Goal: Obtain resource: Obtain resource

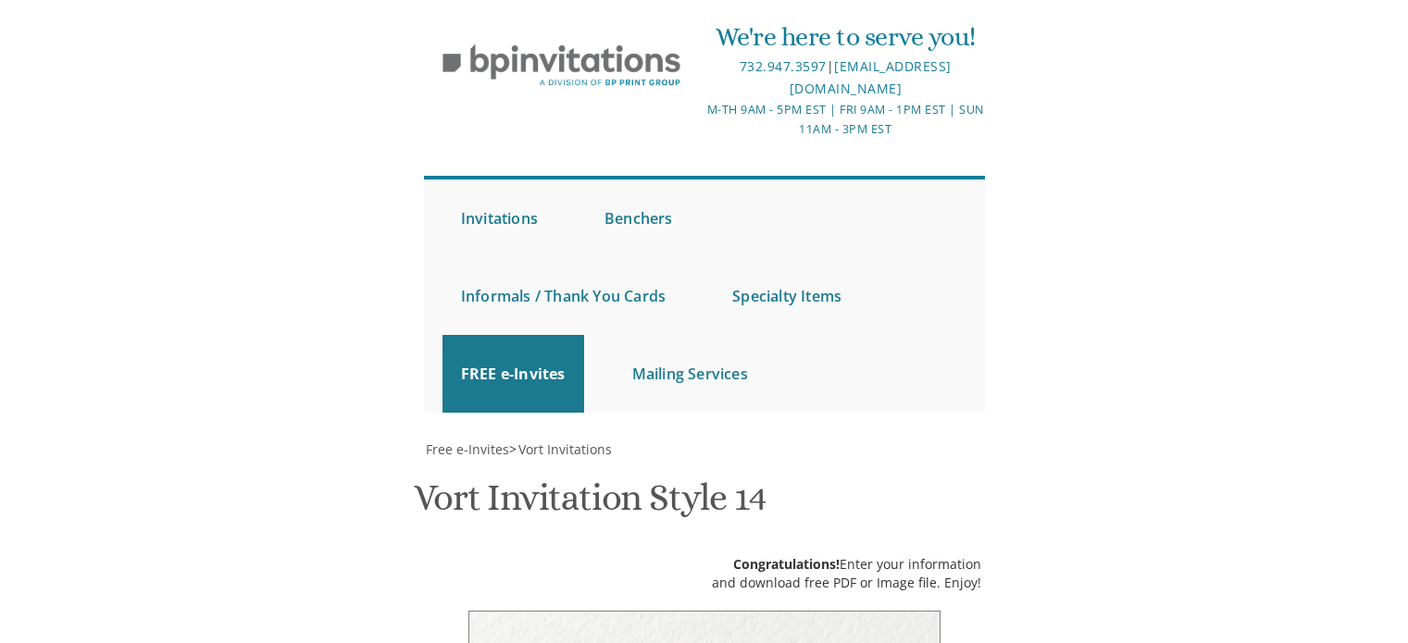
scroll to position [446, 0]
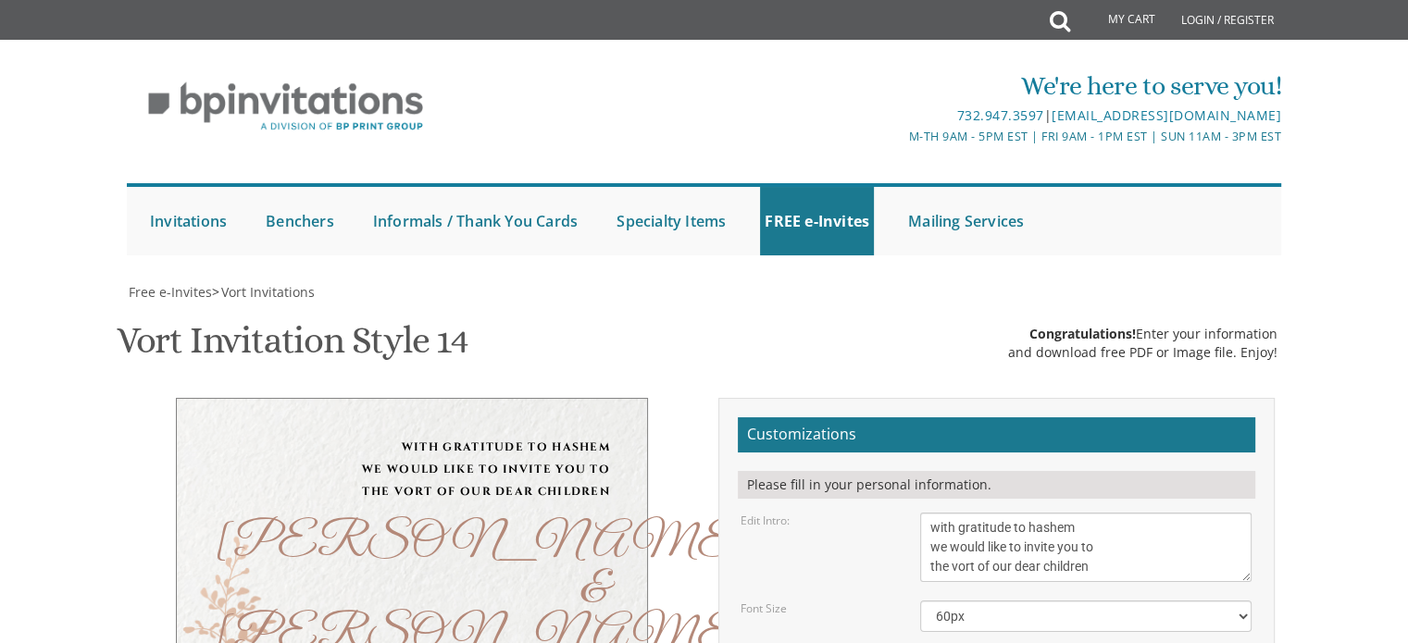
drag, startPoint x: 994, startPoint y: 321, endPoint x: 1098, endPoint y: 327, distance: 104.7
drag, startPoint x: 992, startPoint y: 325, endPoint x: 1100, endPoint y: 326, distance: 108.3
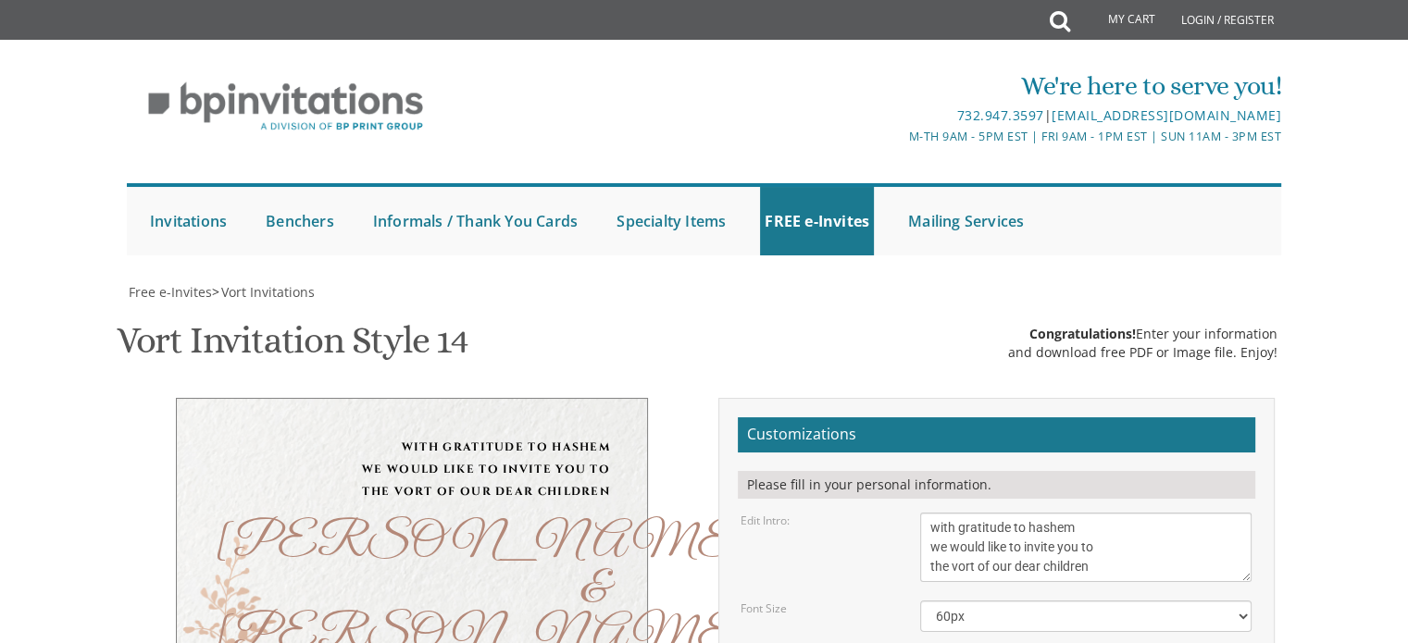
drag, startPoint x: 1004, startPoint y: 347, endPoint x: 925, endPoint y: 350, distance: 78.7
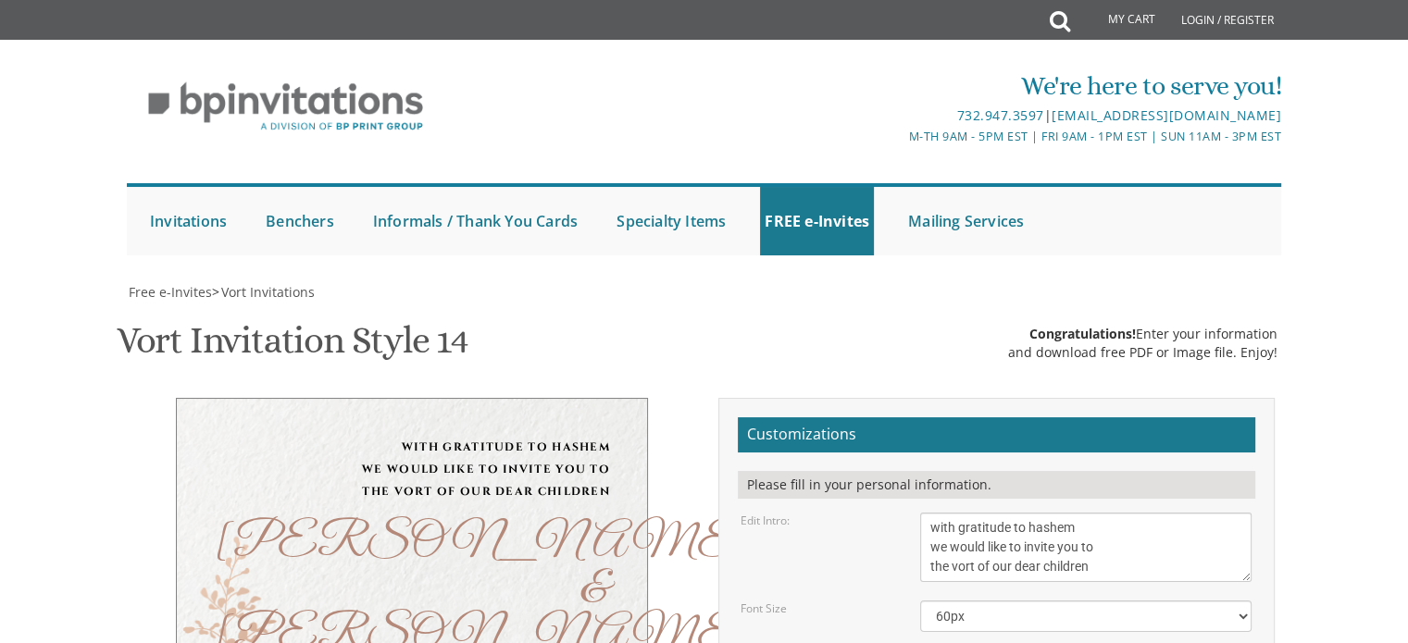
type textarea "[DATE] 6:00-8:00 | Simcha Room [GEOGRAPHIC_DATA] | [GEOGRAPHIC_DATA], [GEOGRAPH…"
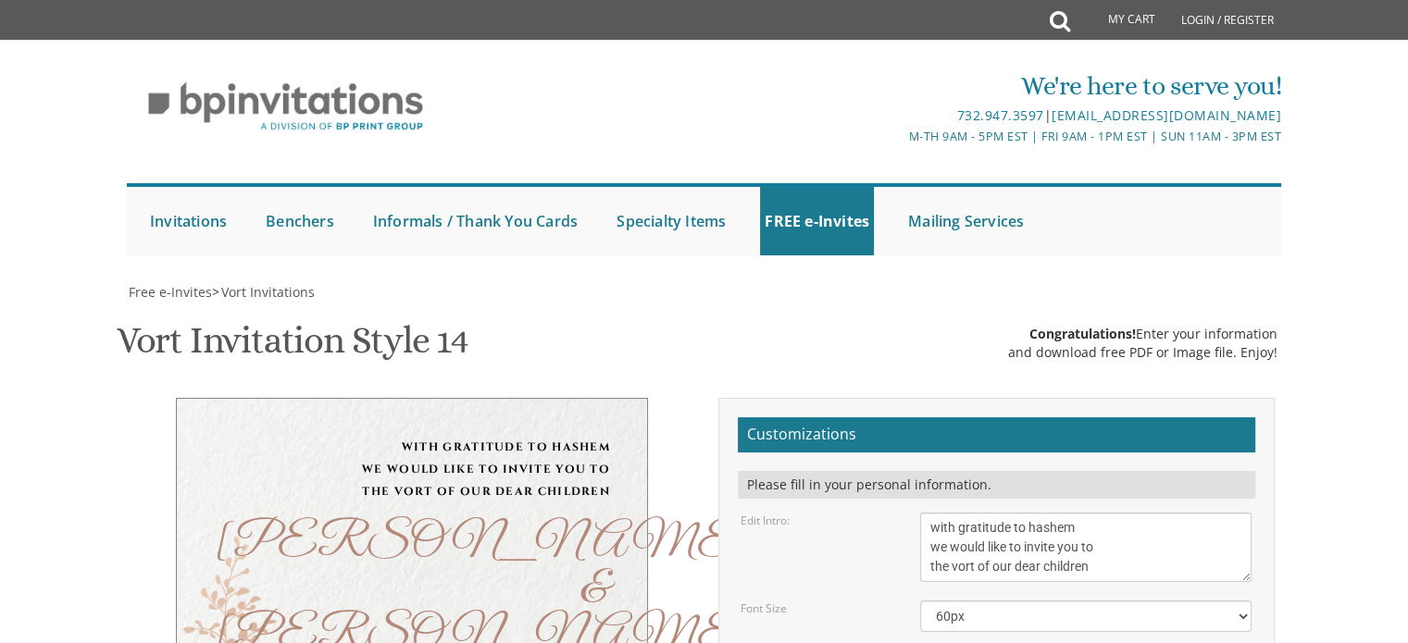
scroll to position [292, 0]
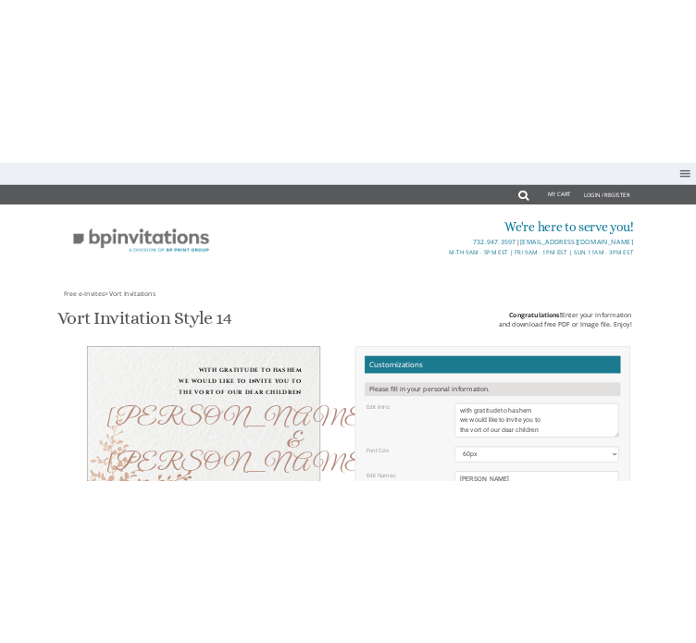
scroll to position [363, 0]
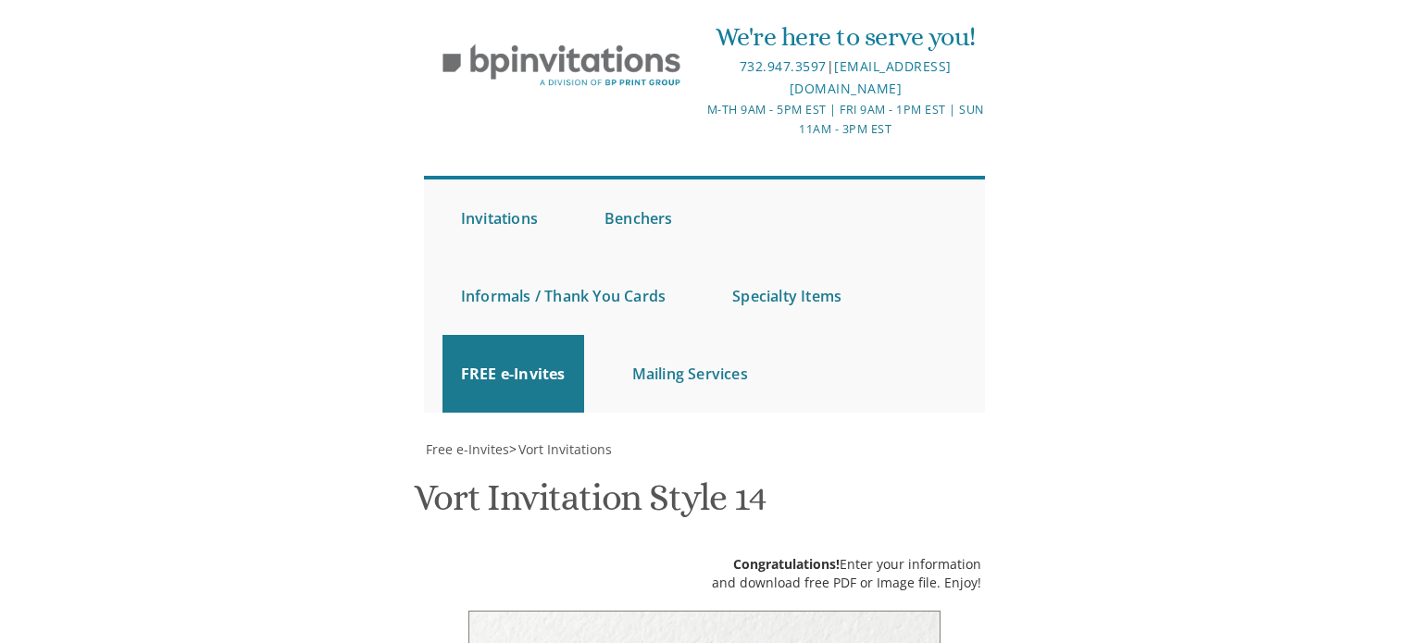
scroll to position [390, 0]
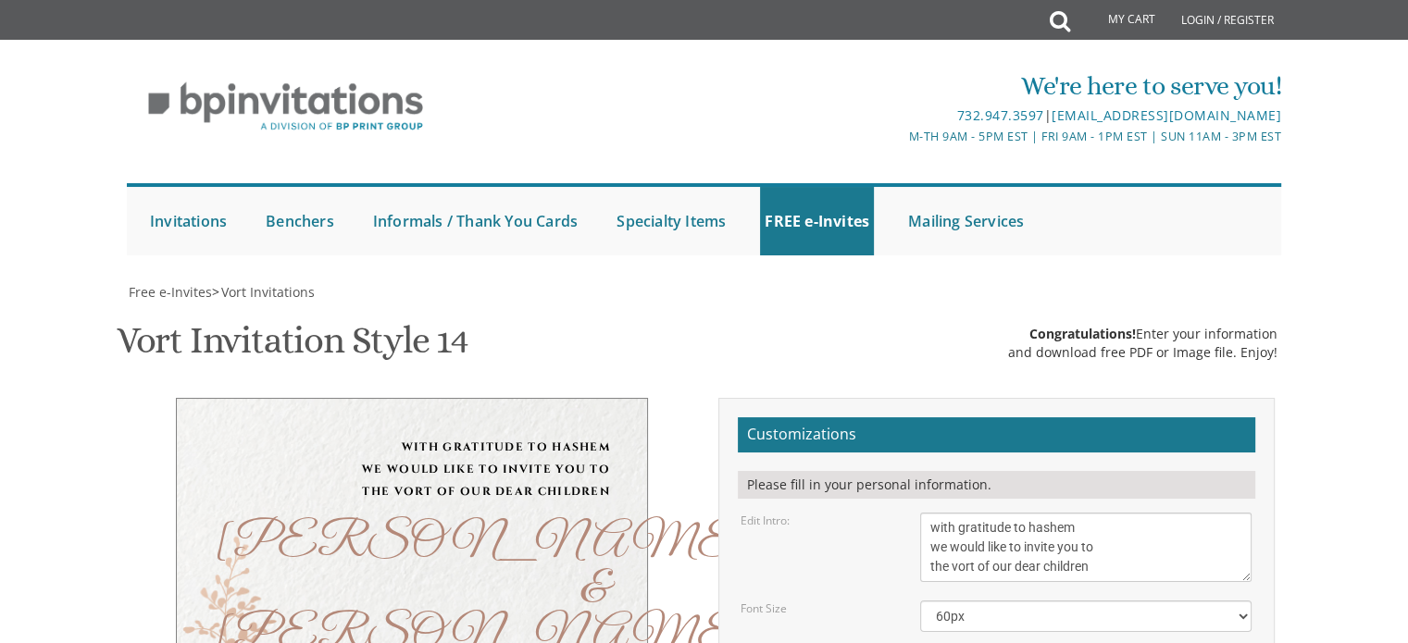
drag, startPoint x: 1122, startPoint y: 477, endPoint x: 925, endPoint y: 465, distance: 196.5
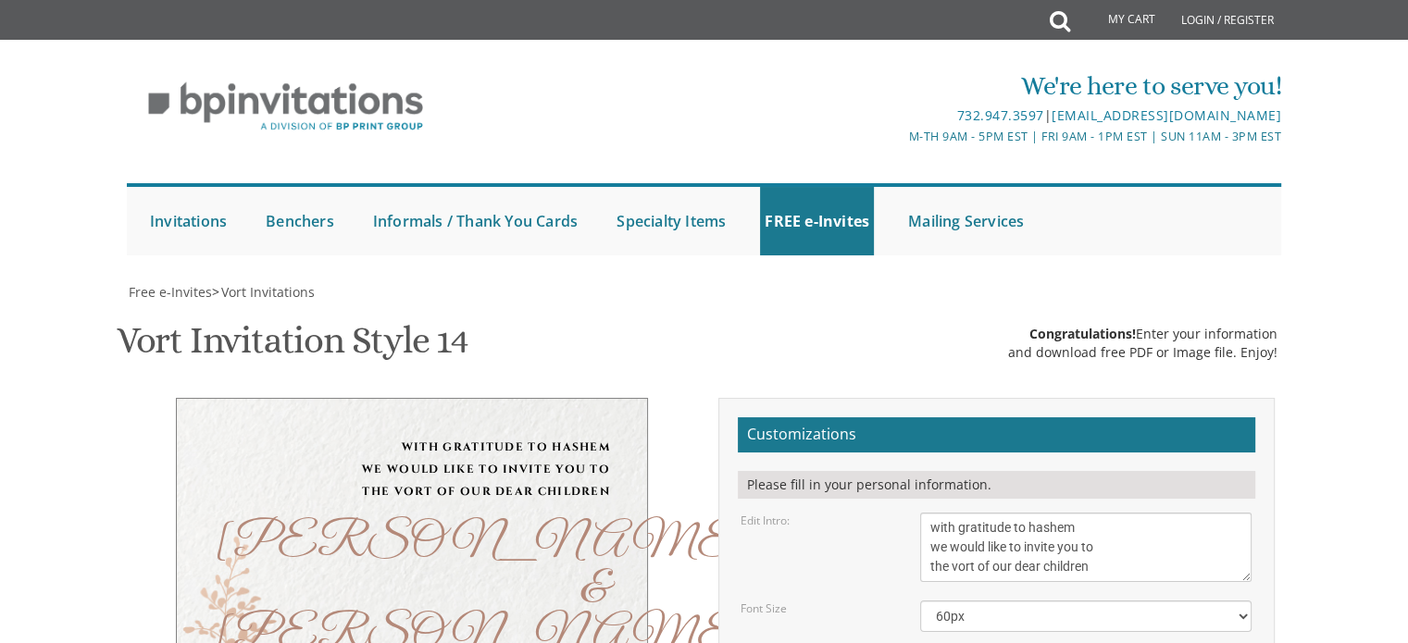
paste textarea "[PERSON_NAME] and [PERSON_NAME]"
type textarea "[PERSON_NAME] and [PERSON_NAME] [PERSON_NAME] and [PERSON_NAME]"
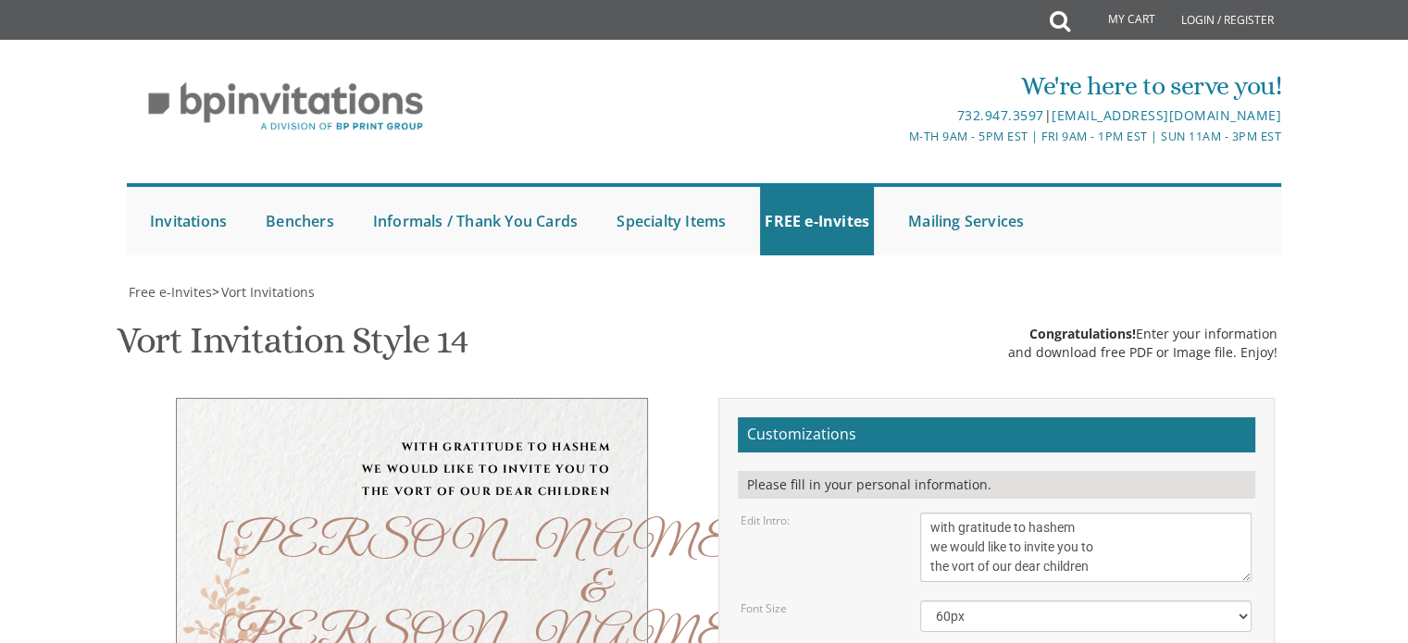
scroll to position [460, 0]
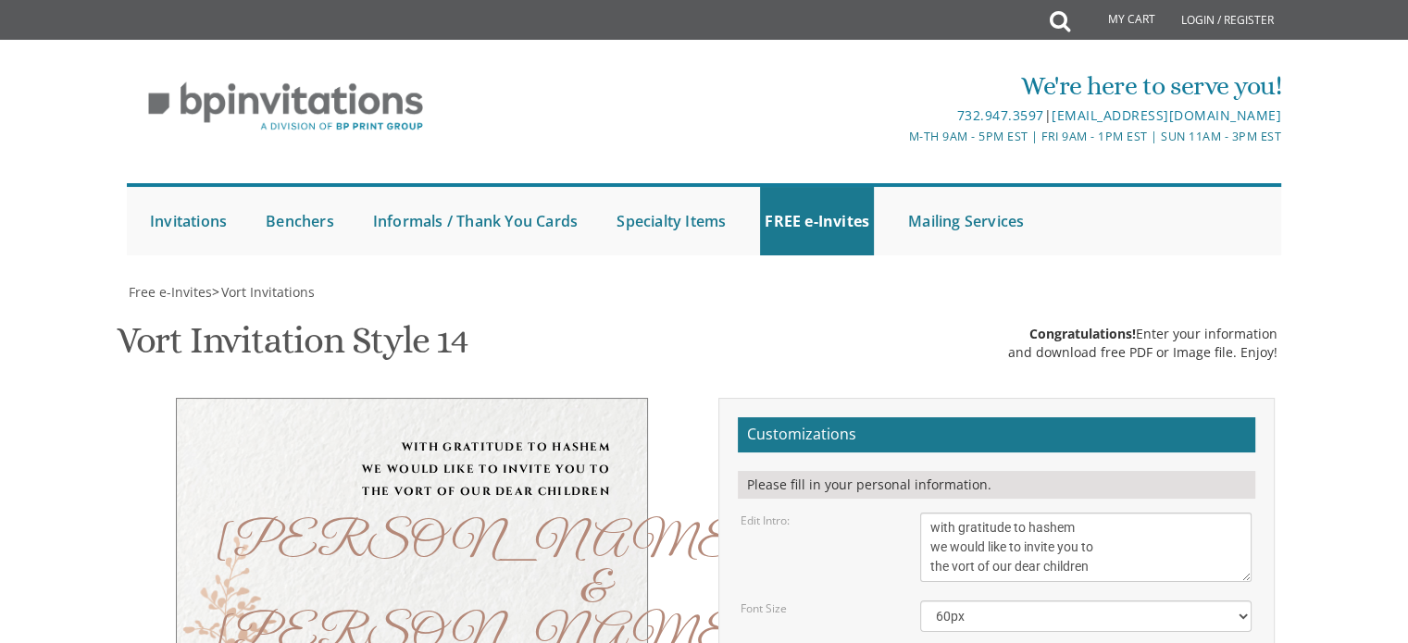
click at [1016, 513] on textarea "With much gratitude to Hashem We would like to invite you to The vort of our ch…" at bounding box center [1085, 547] width 331 height 69
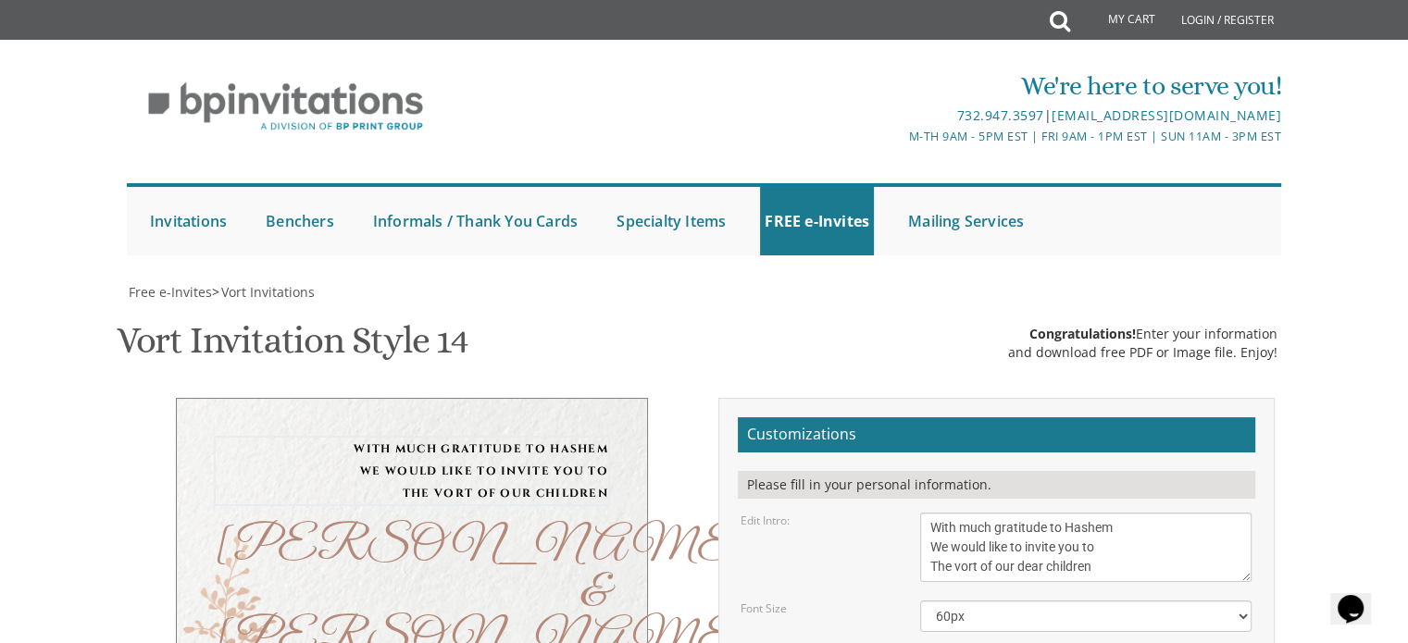
type textarea "With much gratitude to Hashem We would like to invite you to The vort of our de…"
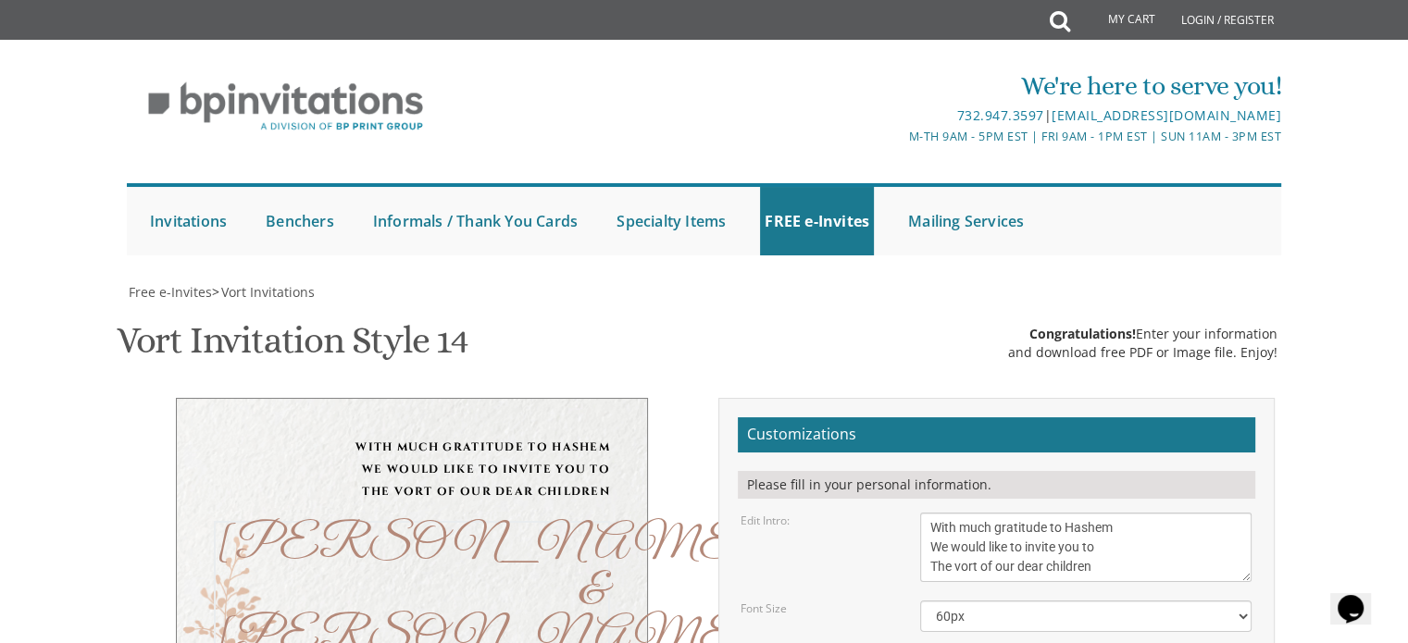
type textarea "[PERSON_NAME] & [PERSON_NAME]"
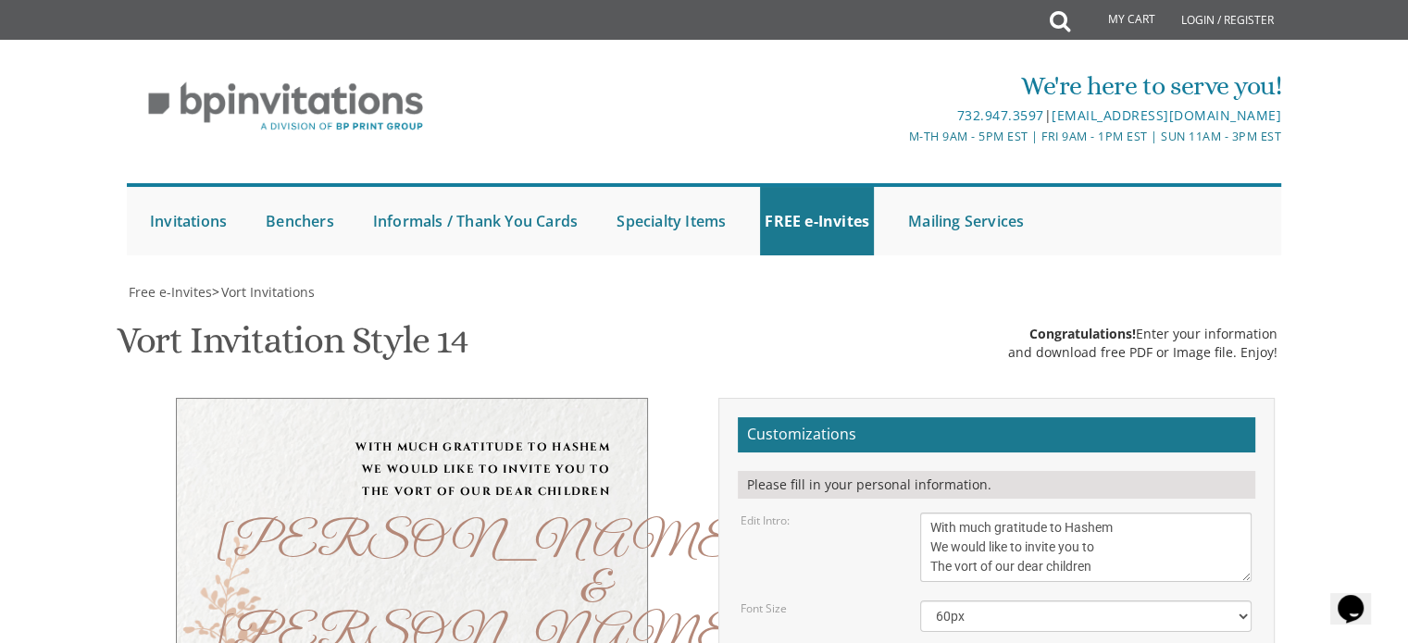
drag, startPoint x: 979, startPoint y: 416, endPoint x: 1066, endPoint y: 419, distance: 87.1
drag, startPoint x: 1036, startPoint y: 441, endPoint x: 911, endPoint y: 436, distance: 126.0
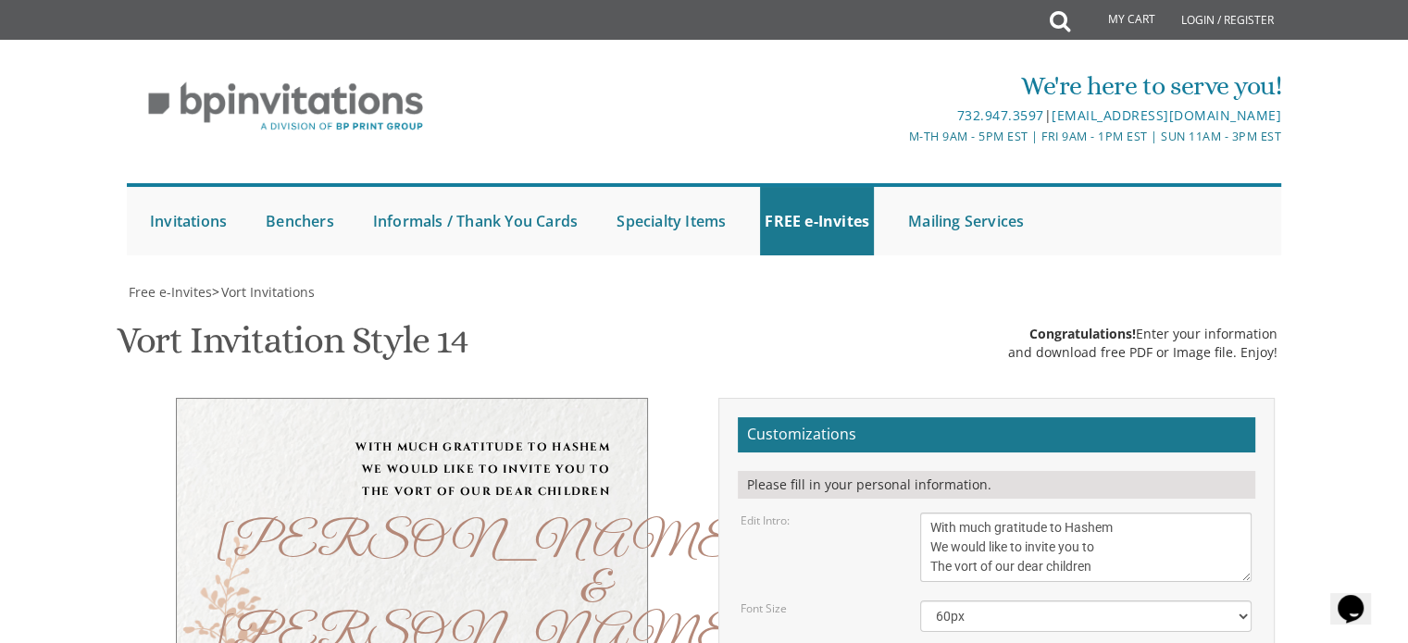
paste textarea "•"
type textarea "Tuesday, September 2 6:00-8:00 • Simcha Hall 1252 Biltmore Dr • Atlanta, Ga"
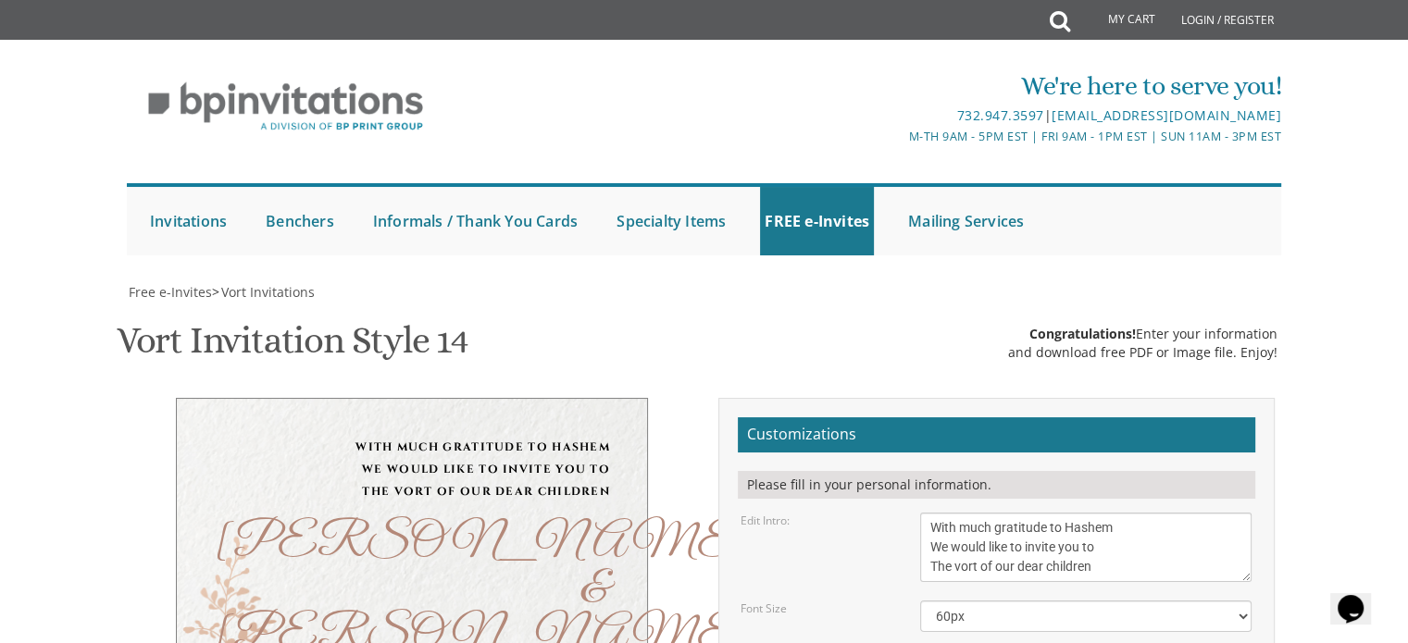
scroll to position [361, 0]
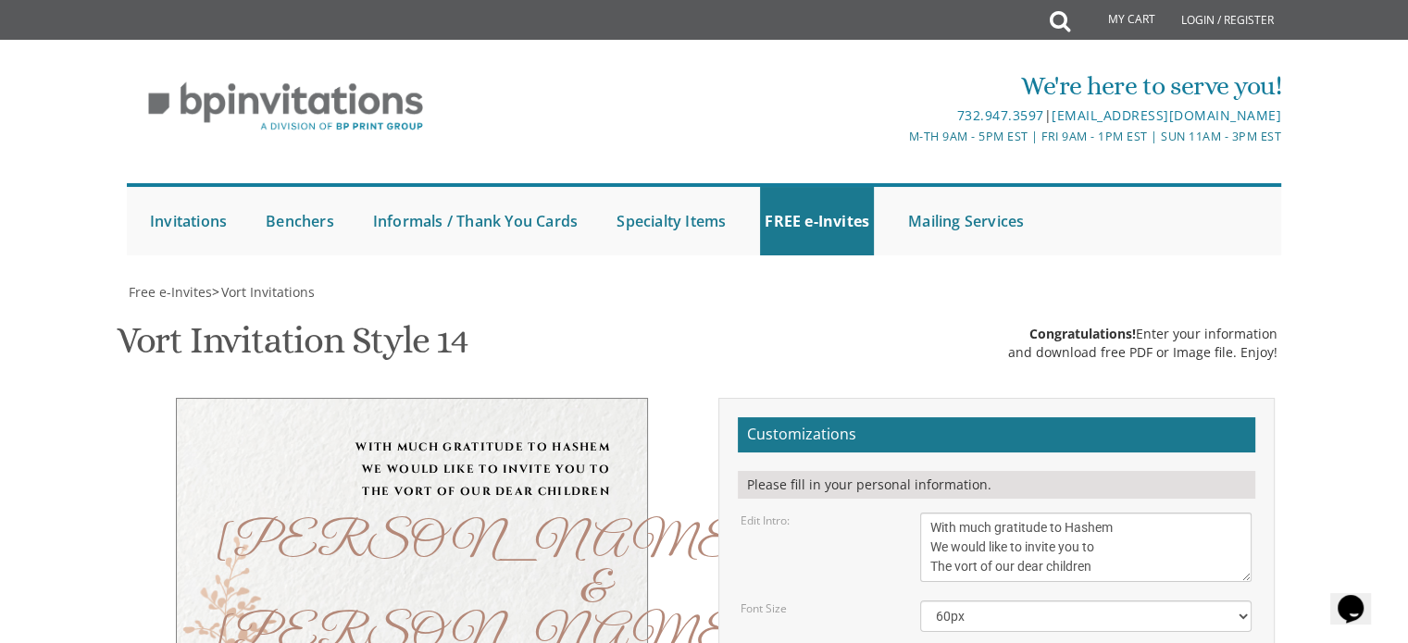
type textarea "Binyomin Zev & Bayla Barkani Naftali Tzvi & Rivkah Estreicher"
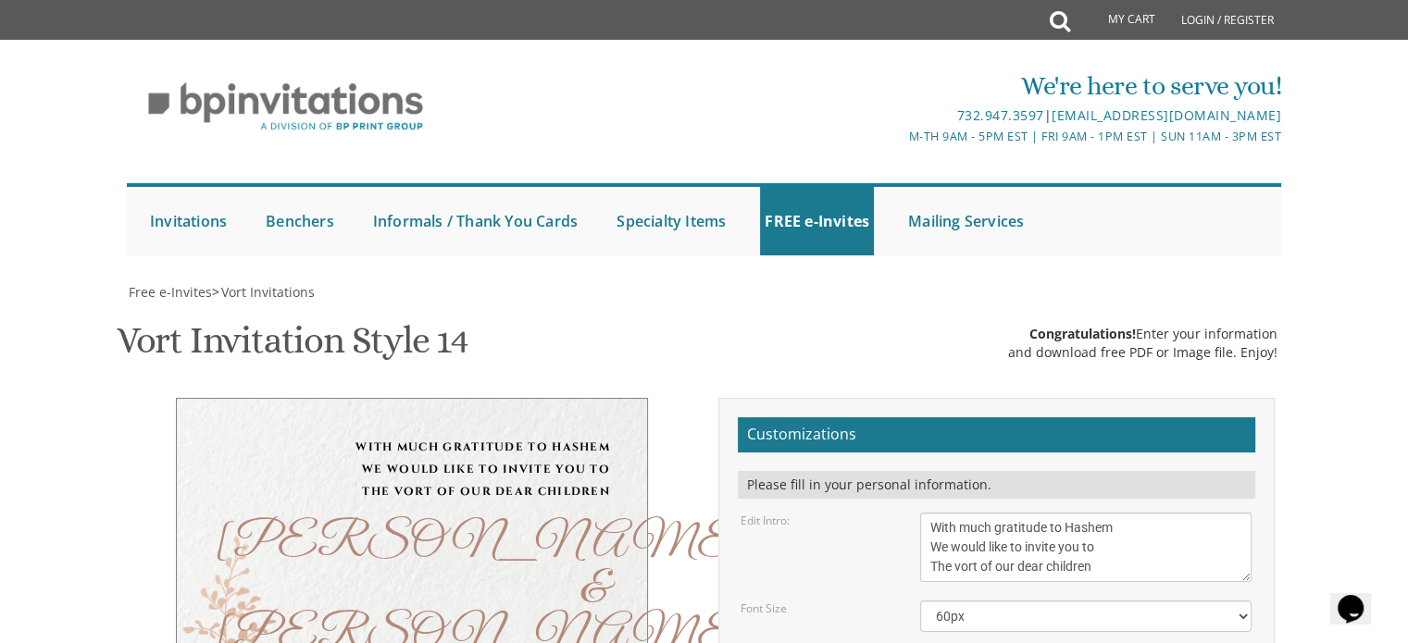
type textarea "Tuesday, September 2 6:00-8:00 • Simcha Room 1252 Biltmore Dr • Atlanta, Ga"
drag, startPoint x: 900, startPoint y: 425, endPoint x: 889, endPoint y: 426, distance: 10.2
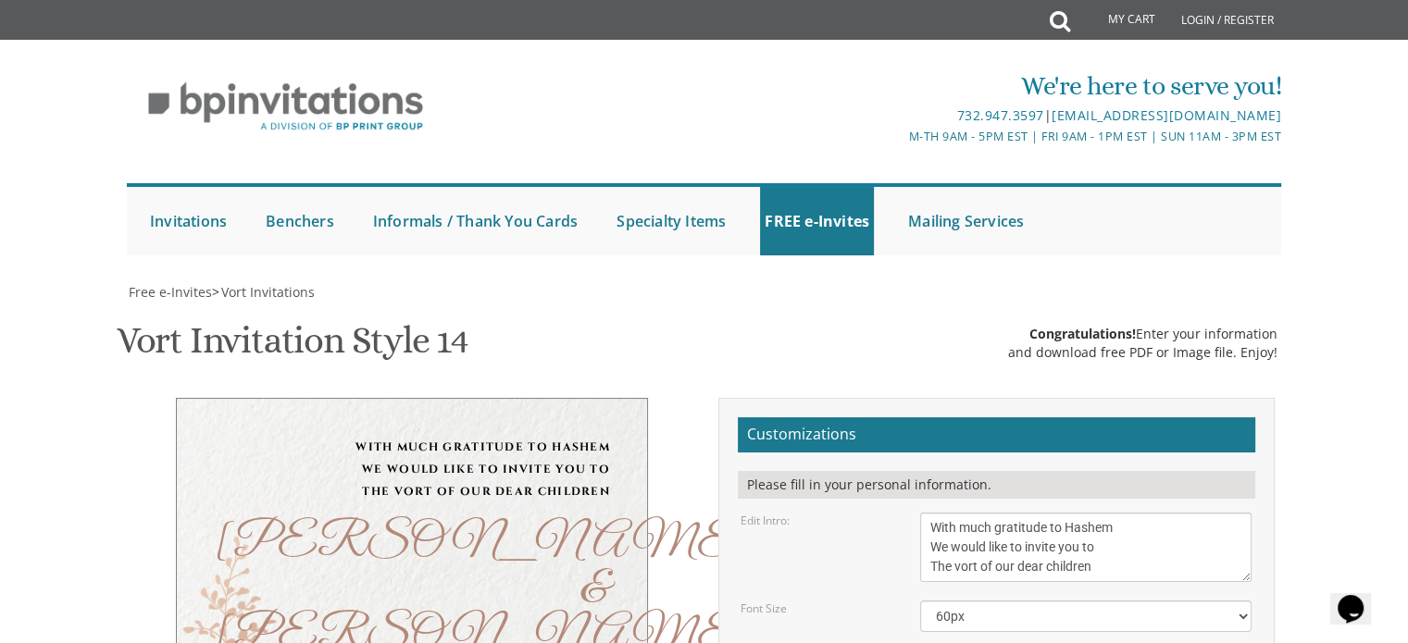
click at [650, 416] on div "With much gratitude to Hashem We would like to invite you to The vort of our de…" at bounding box center [412, 633] width 556 height 470
type input "[EMAIL_ADDRESS][DOMAIN_NAME]"
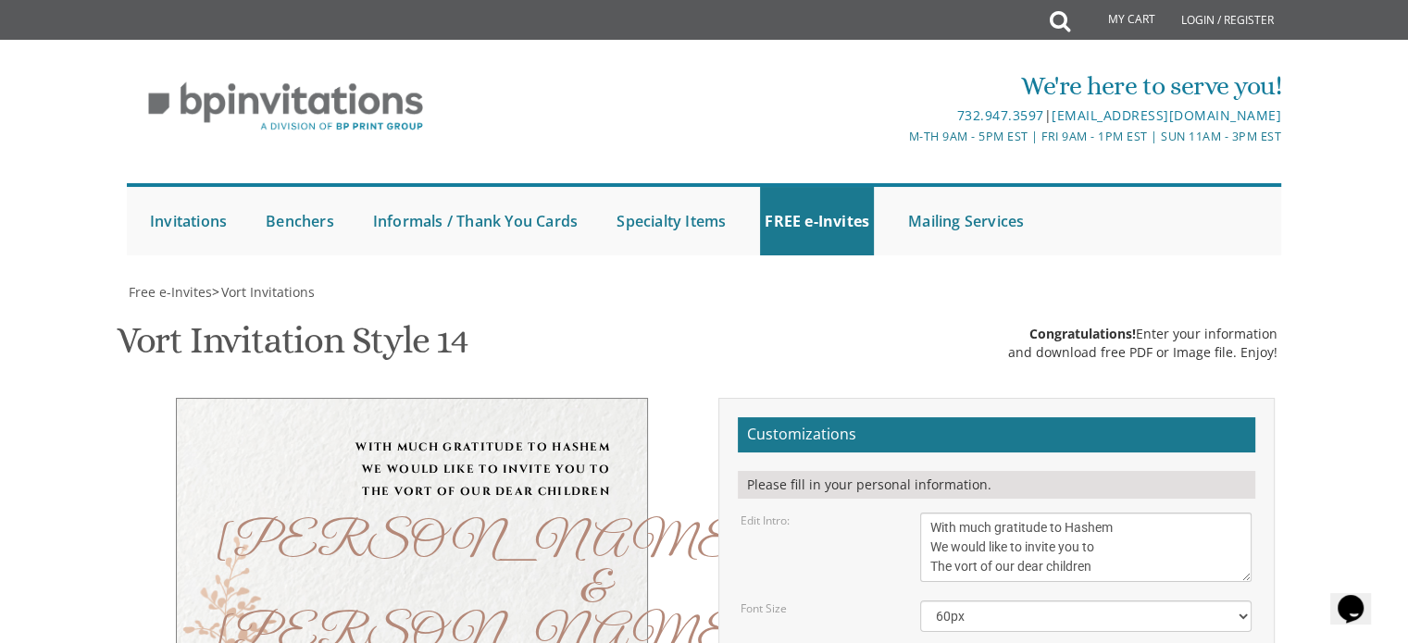
type textarea "Binyomin Zev & Bayla Barkany Naftali Tzvi & Rivkah Estreicher"
